Goal: Find specific page/section: Find specific page/section

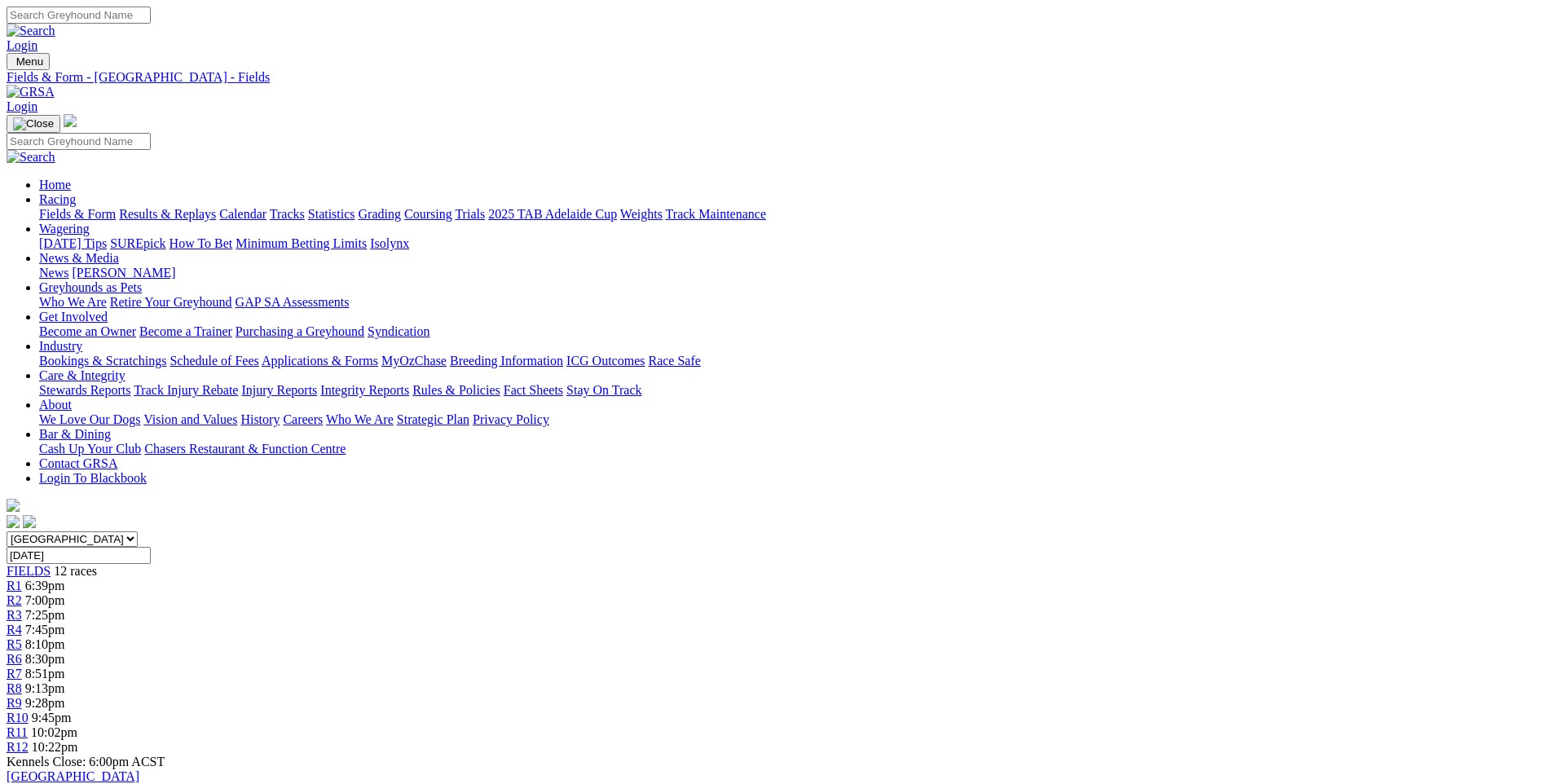
click at [116, 207] on link "Fields & Form" at bounding box center [78, 214] width 77 height 14
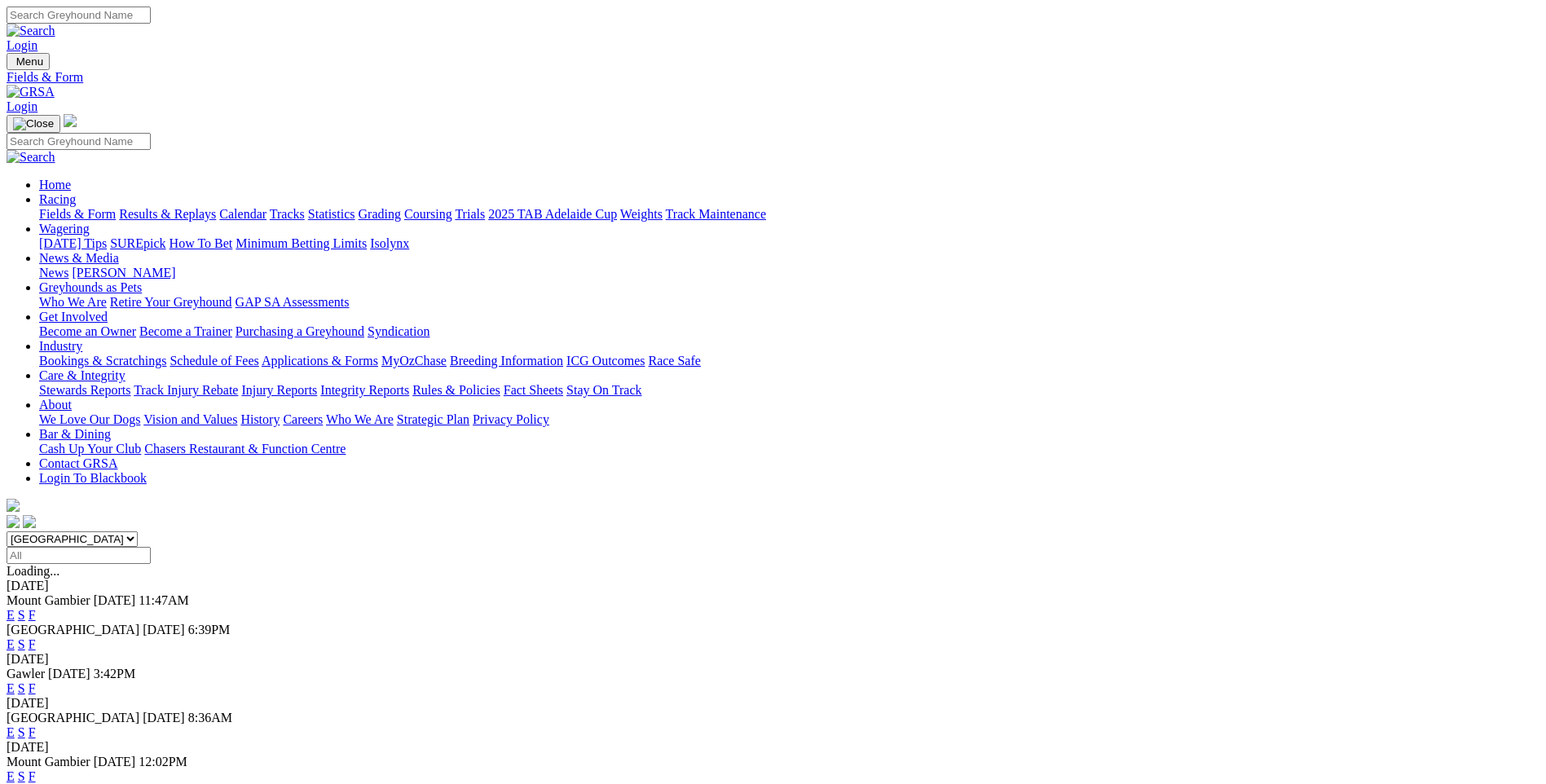
click at [36, 681] on link "F" at bounding box center [32, 688] width 7 height 14
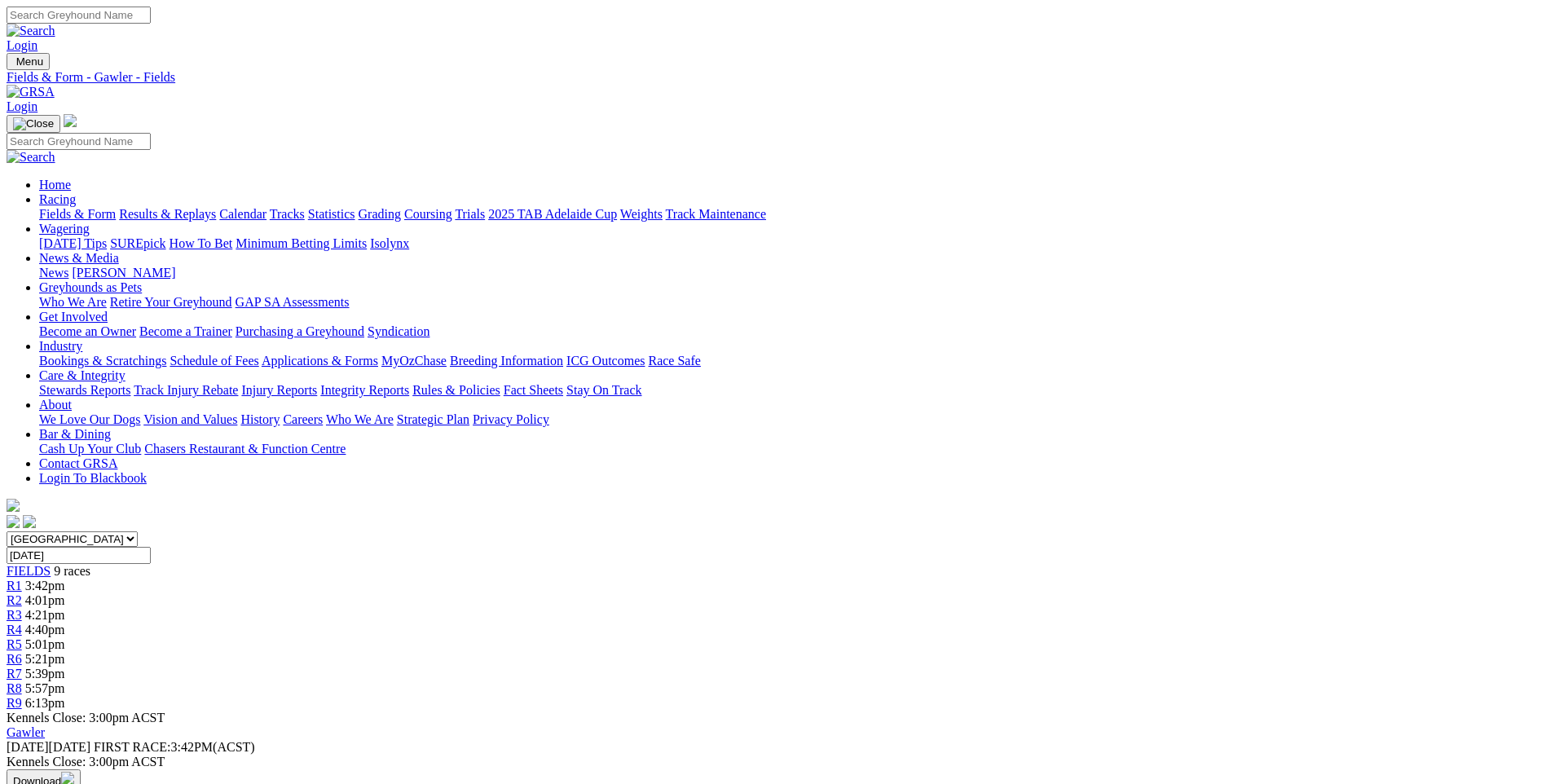
click at [116, 207] on link "Fields & Form" at bounding box center [78, 214] width 77 height 14
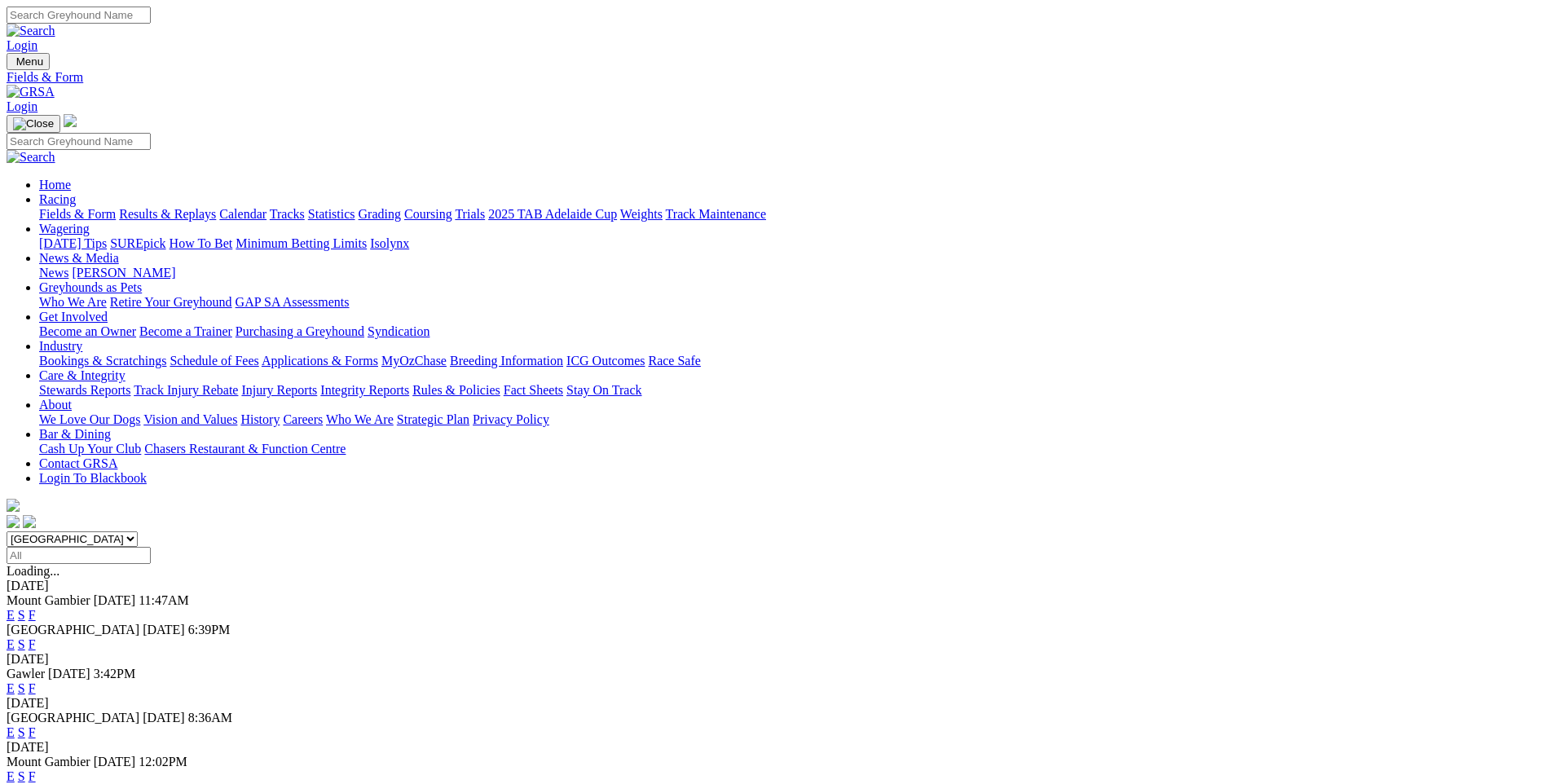
click at [36, 725] on link "F" at bounding box center [32, 732] width 7 height 14
